Goal: Task Accomplishment & Management: Complete application form

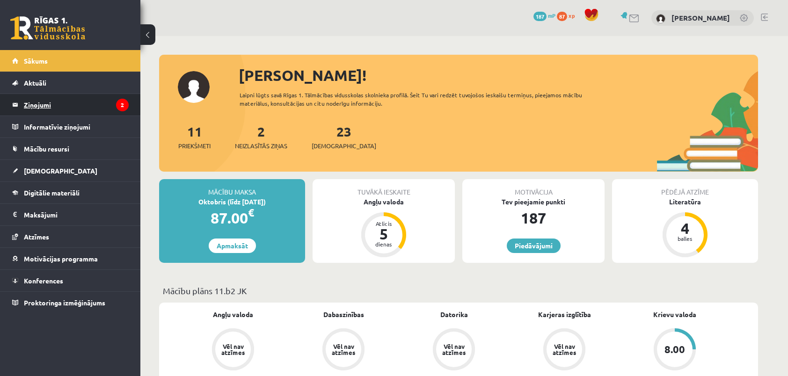
click at [44, 104] on legend "Ziņojumi 2" at bounding box center [76, 105] width 105 height 22
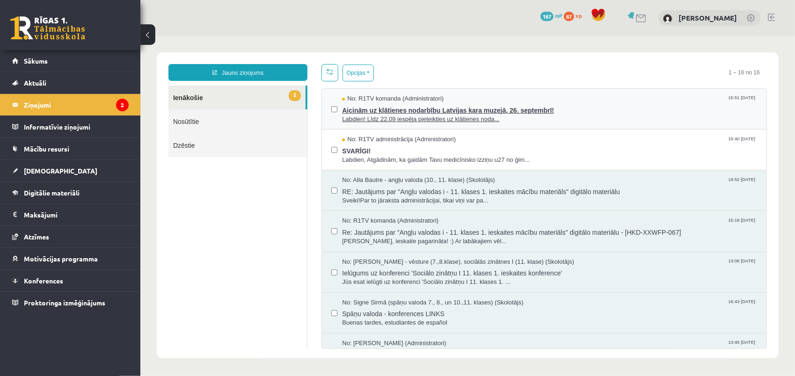
click at [394, 112] on span "Aicinām uz klātienes nodarbību Latvijas kara muzejā, 26. septembrī!" at bounding box center [549, 109] width 415 height 12
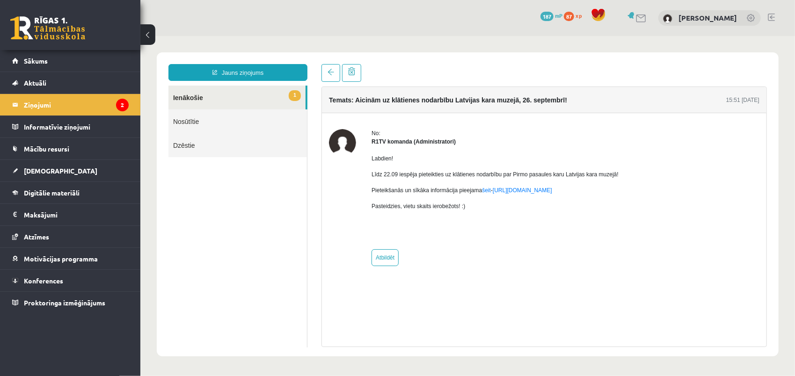
click at [190, 101] on link "1 Ienākošie" at bounding box center [236, 97] width 137 height 24
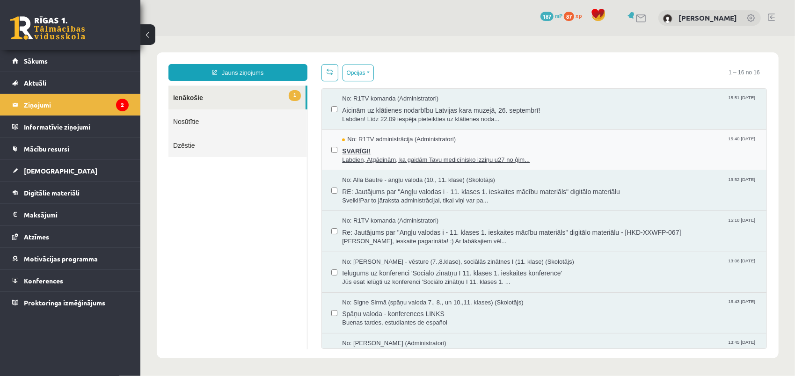
click at [386, 144] on span "SVARĪGI!" at bounding box center [549, 150] width 415 height 12
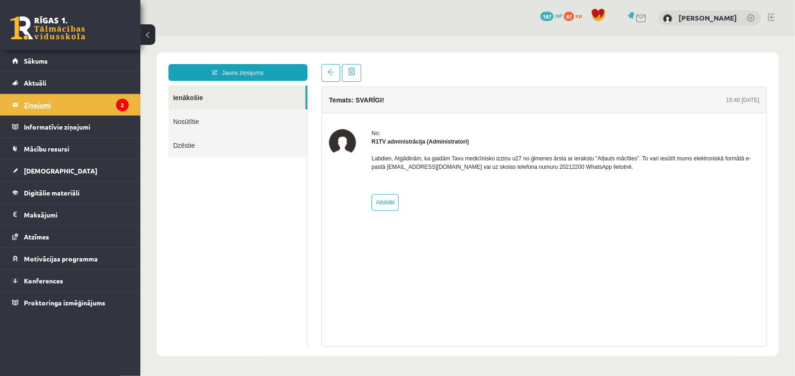
click at [90, 105] on legend "Ziņojumi 2" at bounding box center [76, 105] width 105 height 22
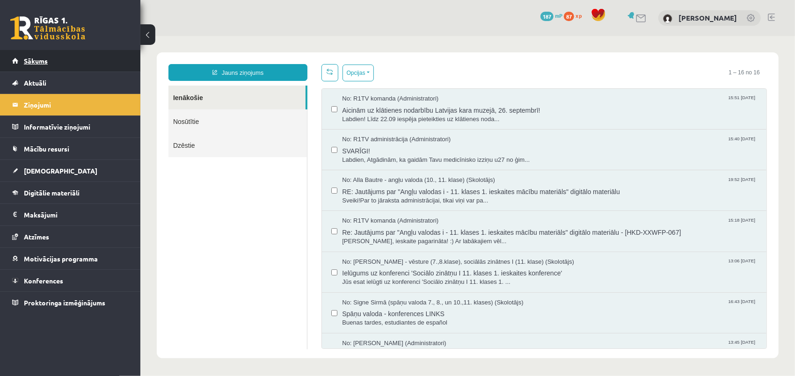
click at [47, 67] on link "Sākums" at bounding box center [70, 61] width 116 height 22
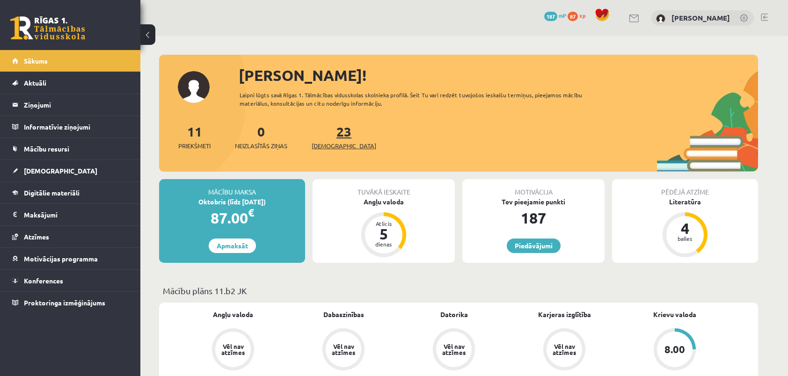
click at [328, 135] on link "23 Ieskaites" at bounding box center [344, 137] width 65 height 28
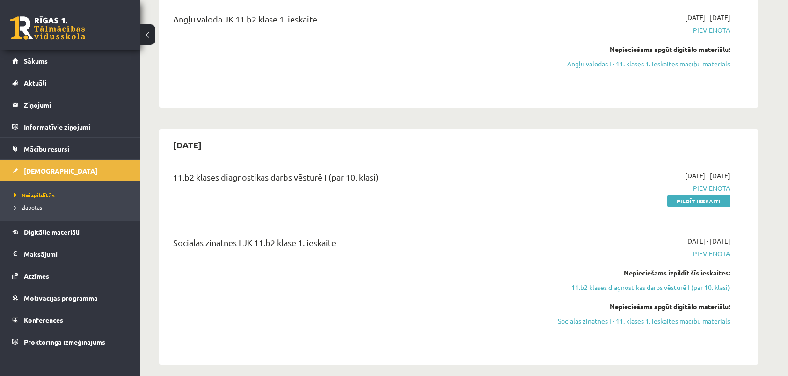
scroll to position [187, 0]
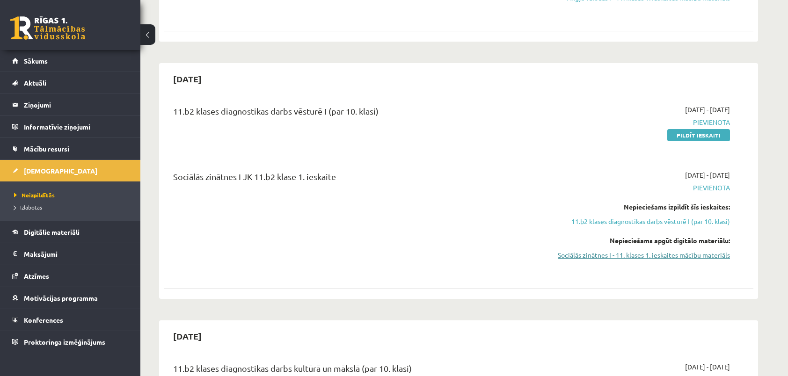
click at [623, 256] on link "Sociālās zinātnes I - 11. klases 1. ieskaites mācību materiāls" at bounding box center [641, 255] width 176 height 10
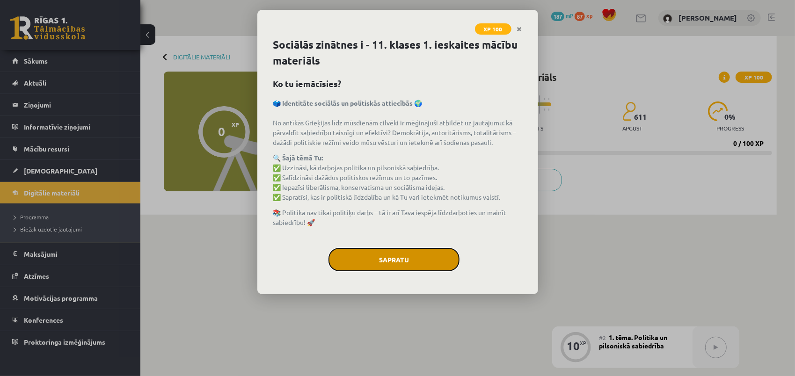
click at [365, 256] on button "Sapratu" at bounding box center [393, 259] width 131 height 23
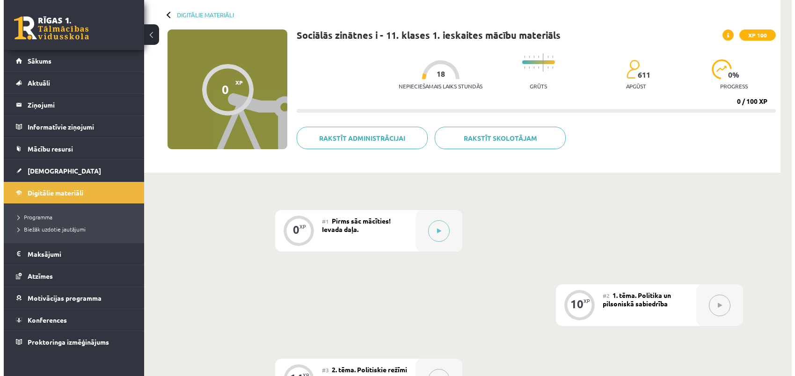
scroll to position [94, 0]
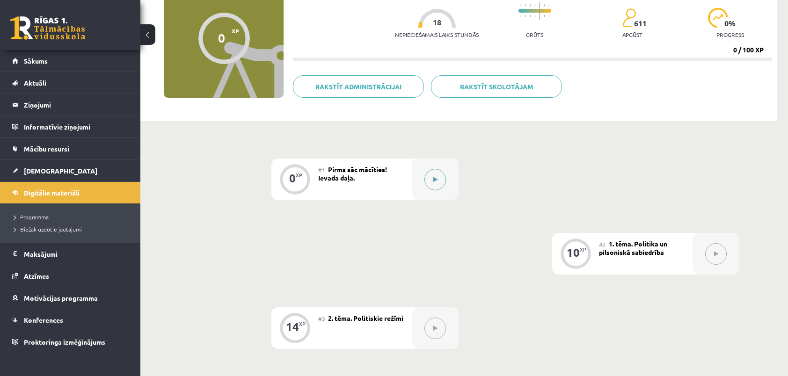
click at [430, 182] on button at bounding box center [435, 180] width 22 height 22
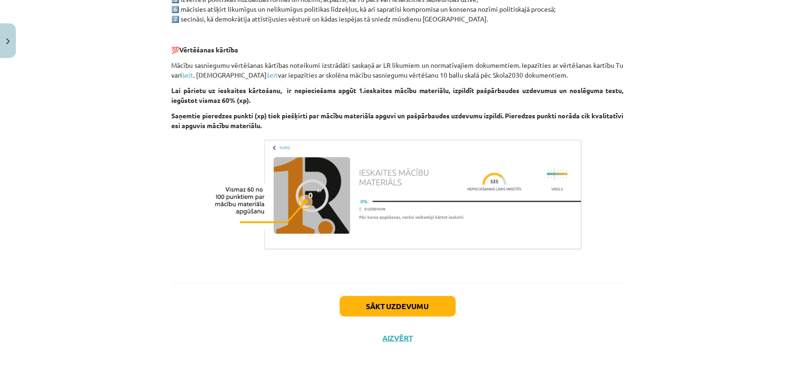
scroll to position [562, 0]
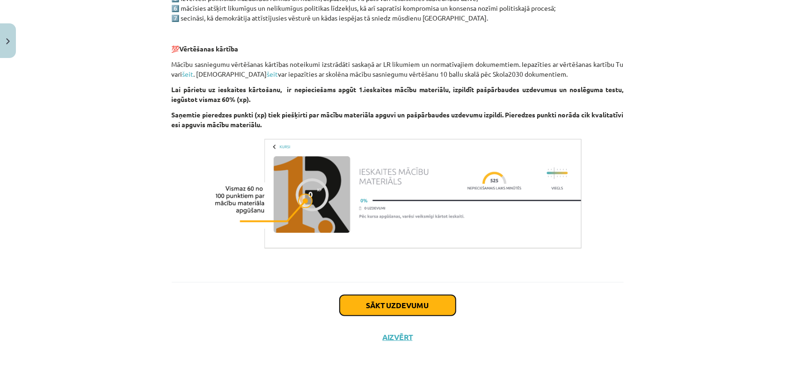
click at [374, 305] on button "Sākt uzdevumu" at bounding box center [398, 305] width 116 height 21
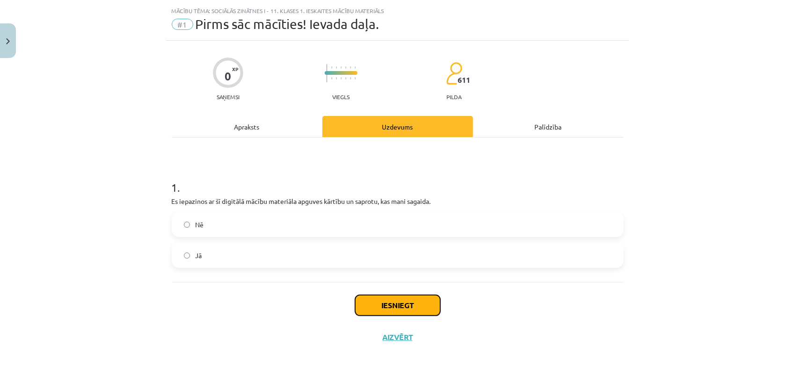
click at [378, 305] on button "Iesniegt" at bounding box center [397, 305] width 85 height 21
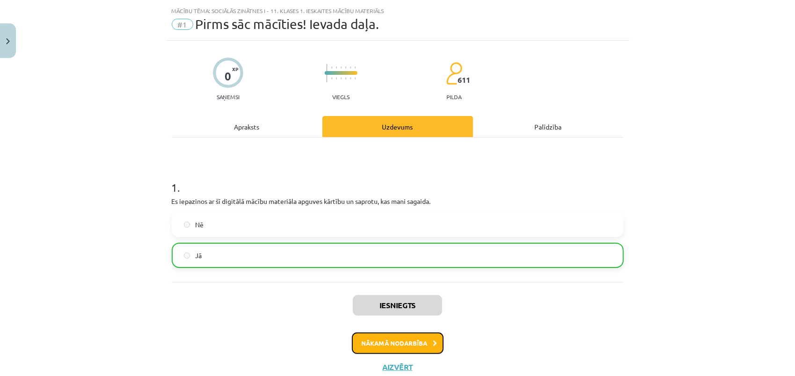
click at [387, 345] on button "Nākamā nodarbība" at bounding box center [398, 344] width 92 height 22
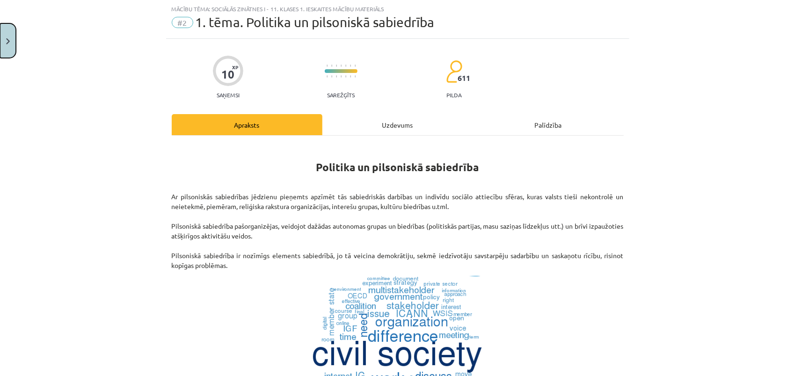
click at [8, 44] on img "Close" at bounding box center [8, 41] width 4 height 6
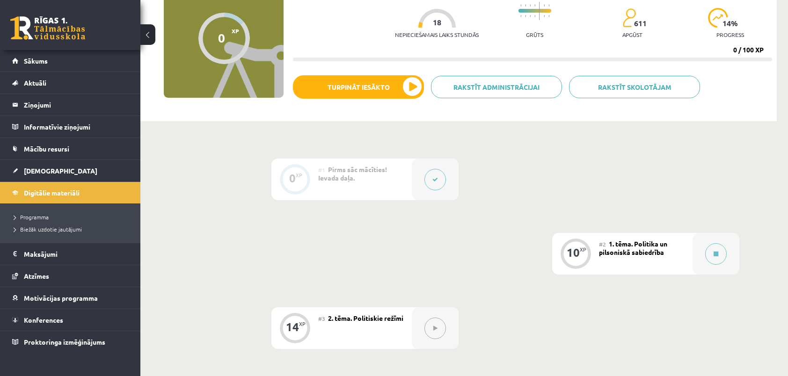
click at [149, 37] on button at bounding box center [147, 34] width 15 height 21
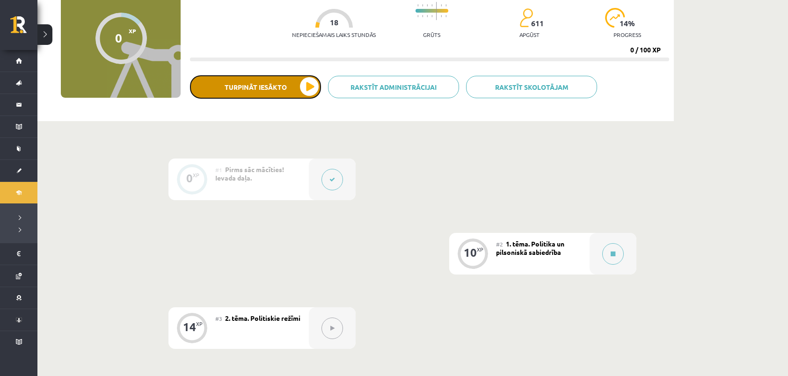
click at [266, 88] on button "Turpināt iesākto" at bounding box center [255, 86] width 131 height 23
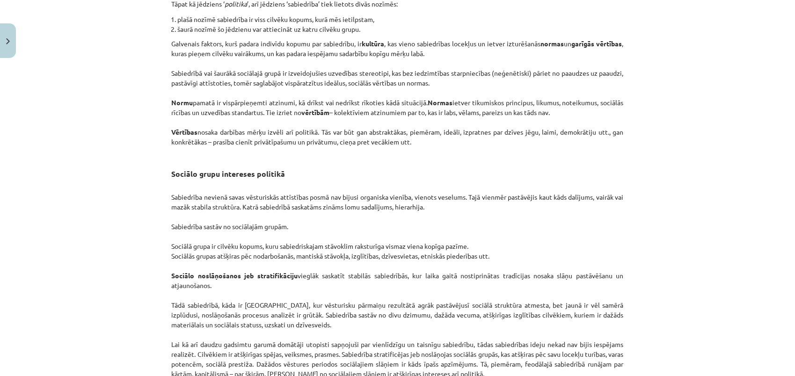
scroll to position [1429, 0]
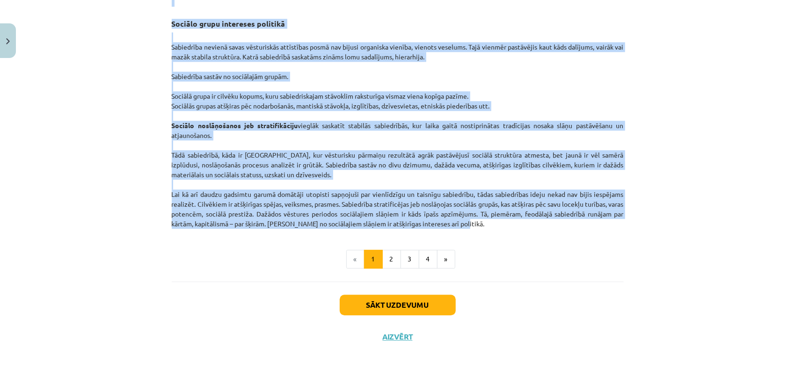
drag, startPoint x: 169, startPoint y: 186, endPoint x: 626, endPoint y: 224, distance: 458.2
click at [626, 224] on div "Mācību tēma: Sociālās zinātnes i - 11. klases 1. ieskaites mācību materiāls #2 …" at bounding box center [397, 188] width 795 height 376
click at [743, 167] on div "Mācību tēma: Sociālās zinātnes i - 11. klases 1. ieskaites mācību materiāls #2 …" at bounding box center [397, 188] width 795 height 376
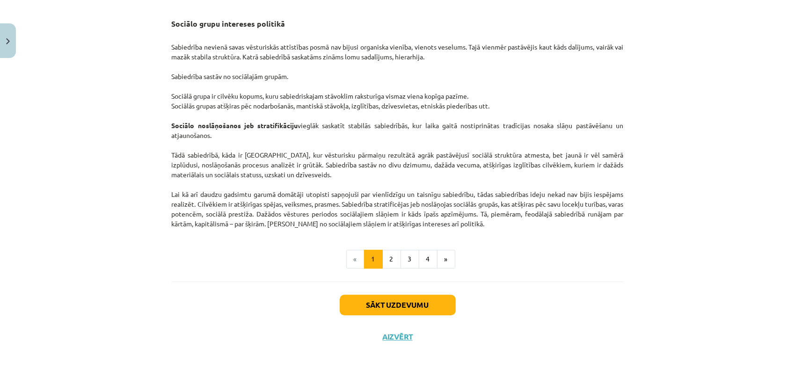
drag, startPoint x: 548, startPoint y: 254, endPoint x: 531, endPoint y: 258, distance: 17.8
click at [546, 257] on ul "« 1 2 3 4 »" at bounding box center [398, 259] width 452 height 19
click at [387, 306] on button "Sākt uzdevumu" at bounding box center [398, 305] width 116 height 21
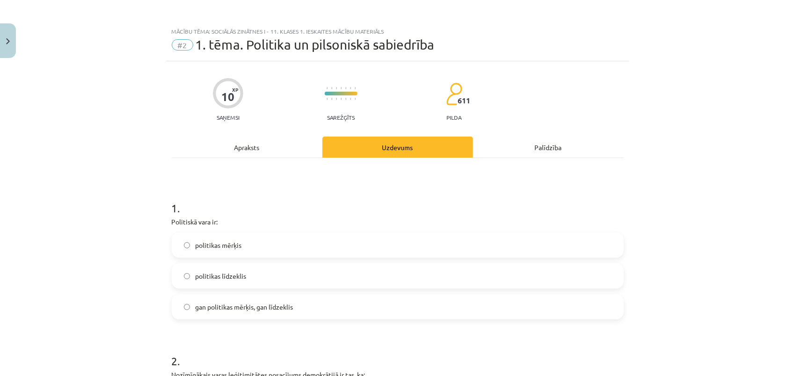
scroll to position [0, 0]
click at [218, 305] on span "gan politikas mērķis, gan līdzeklis" at bounding box center [245, 308] width 98 height 10
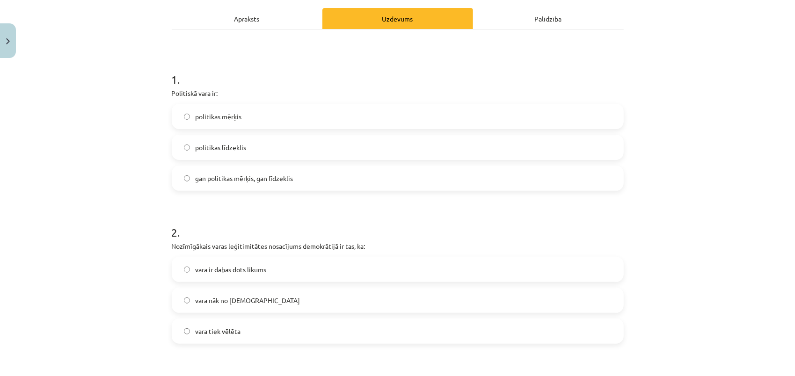
scroll to position [187, 0]
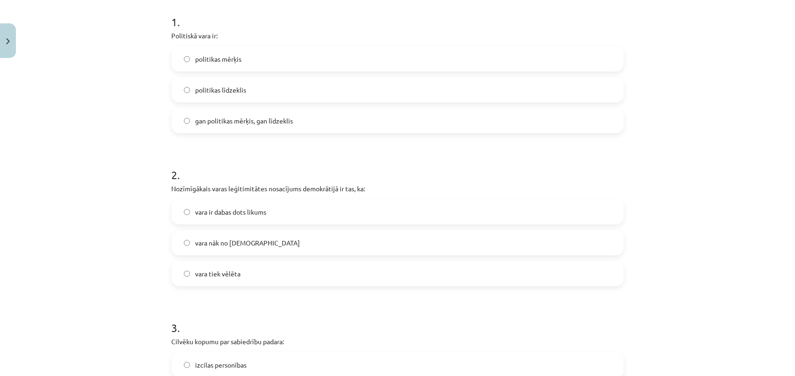
click at [205, 273] on span "vara tiek vēlēta" at bounding box center [218, 274] width 45 height 10
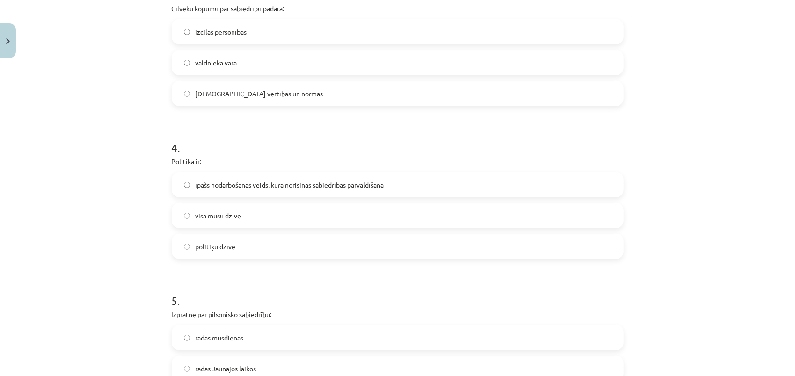
scroll to position [561, 0]
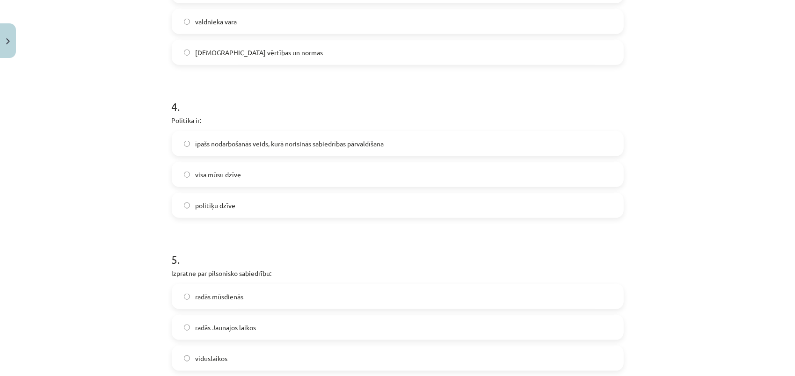
click at [239, 148] on label "īpašs nodarbošanās veids, kurā norisinās sabiedrības pārvaldīšana" at bounding box center [398, 143] width 450 height 23
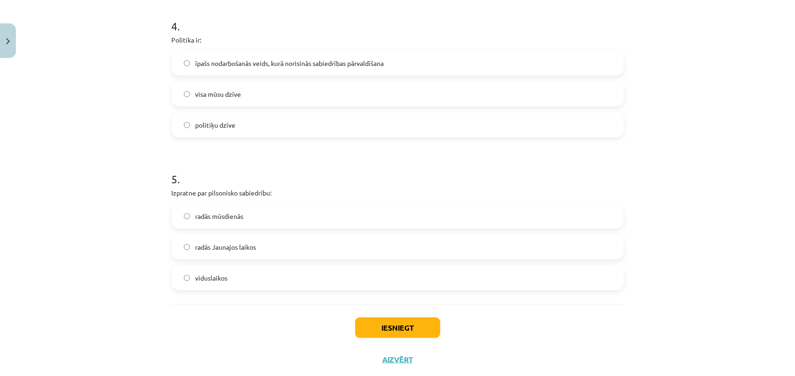
scroll to position [655, 0]
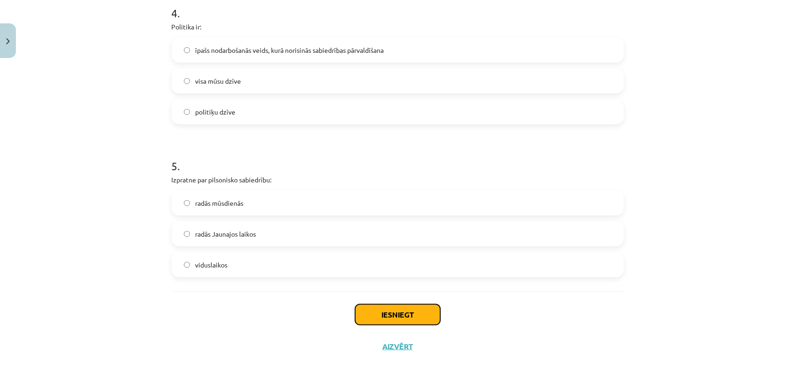
click at [389, 318] on button "Iesniegt" at bounding box center [397, 315] width 85 height 21
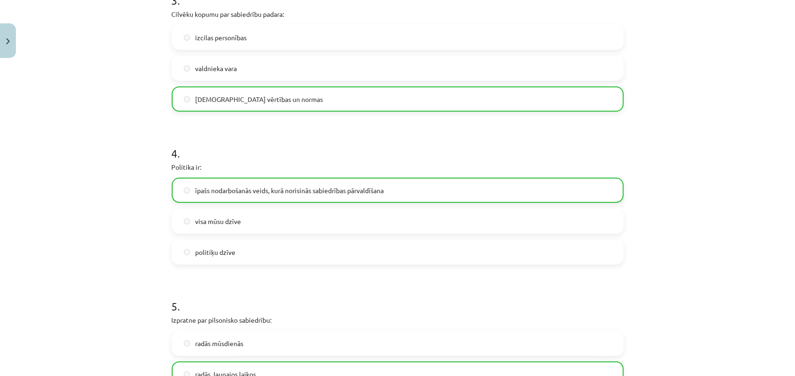
scroll to position [693, 0]
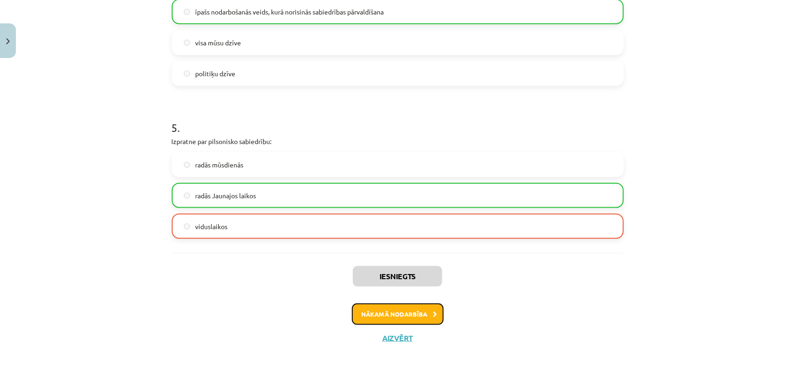
click at [376, 313] on button "Nākamā nodarbība" at bounding box center [398, 315] width 92 height 22
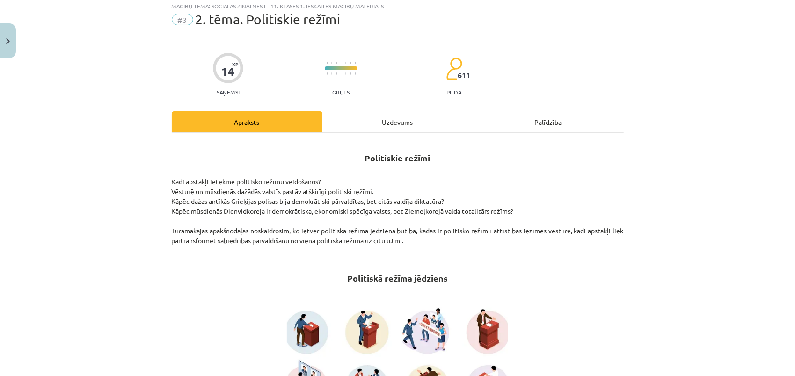
scroll to position [23, 0]
